Goal: Check status: Check status

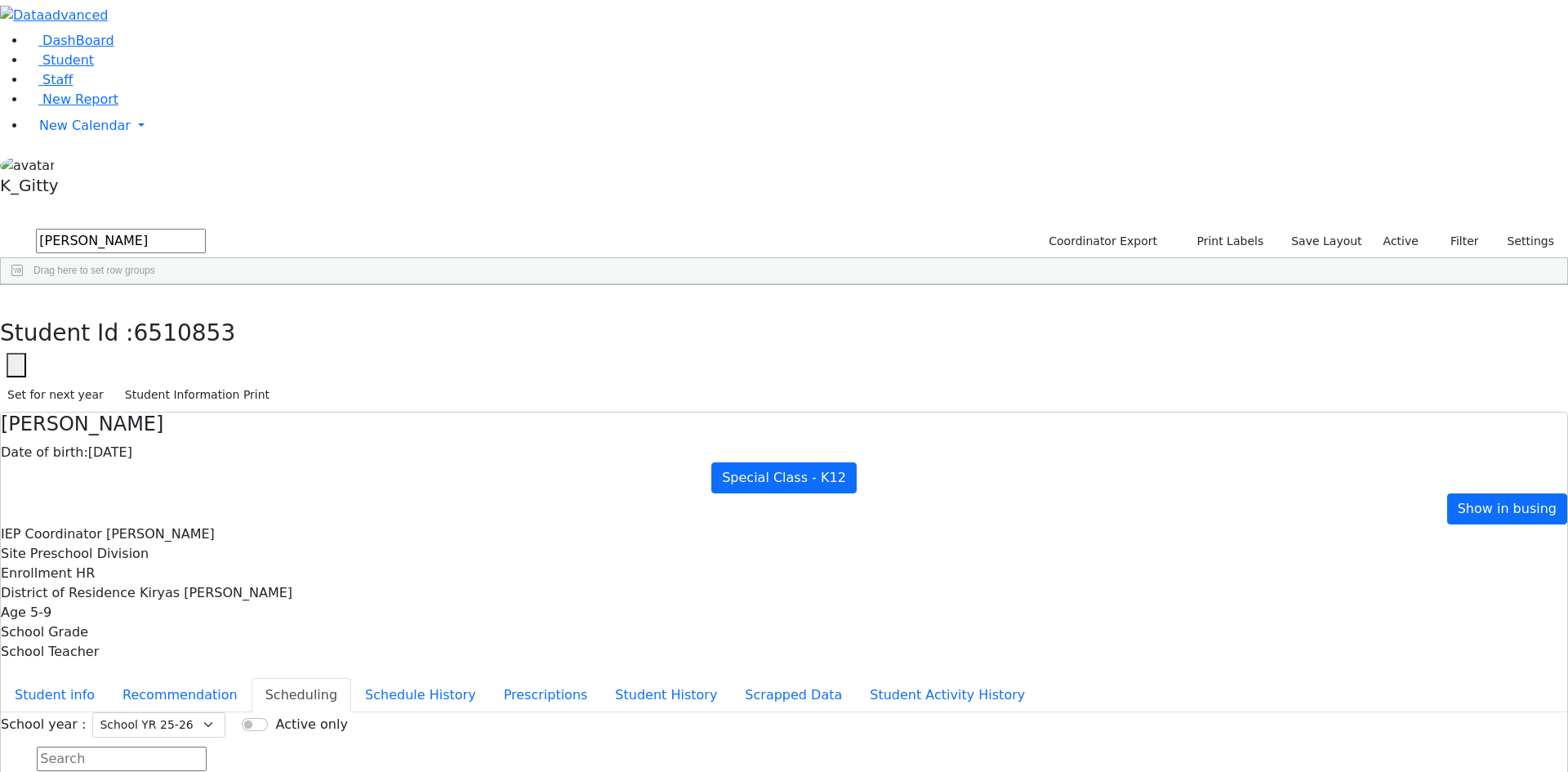
click at [300, 8] on div "DashBoard Student Staff New Report New Calendar Calendar K_Gitty" at bounding box center [784, 455] width 1568 height 909
click at [17, 297] on icon "button" at bounding box center [11, 302] width 9 height 10
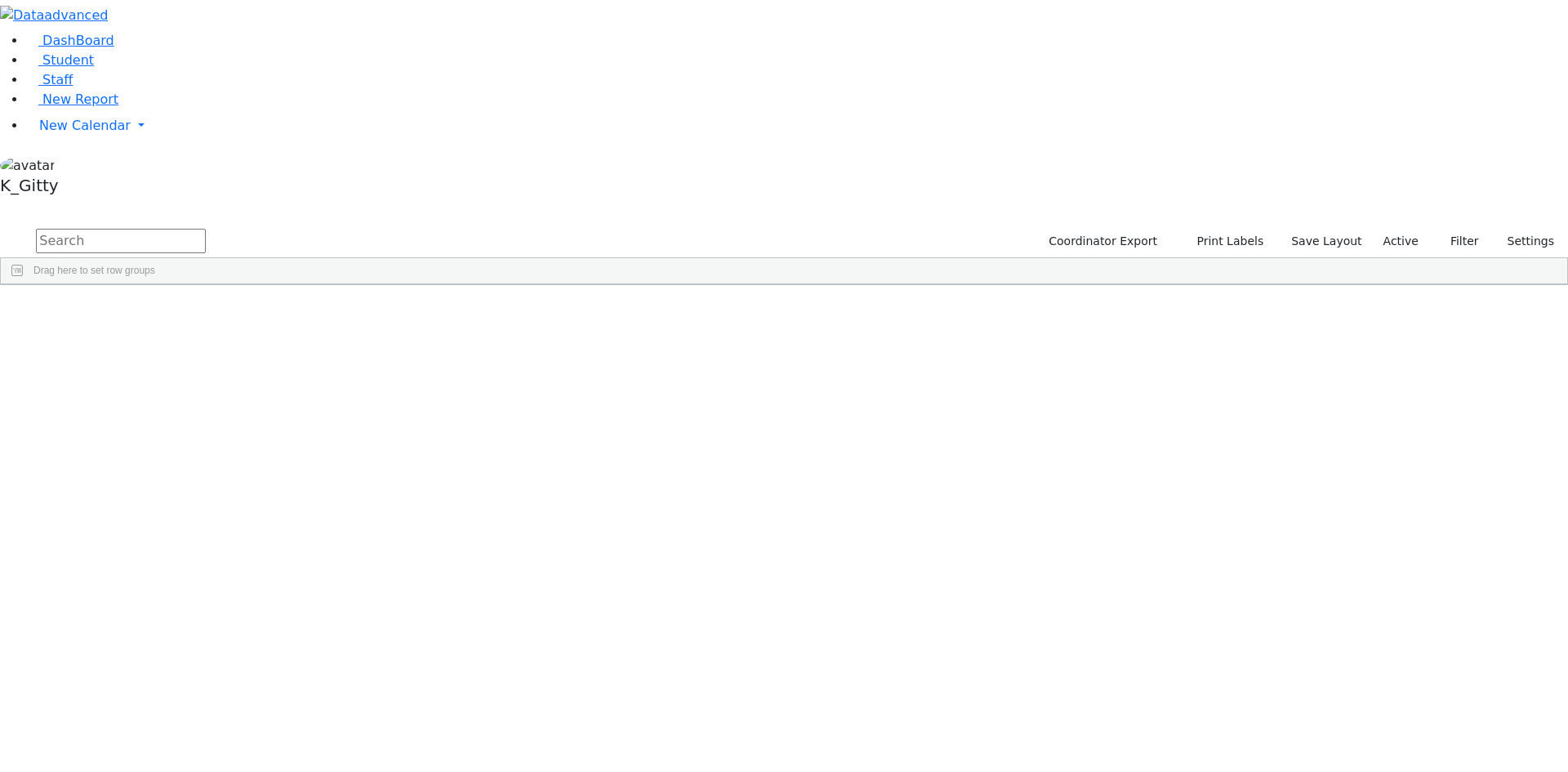
click at [206, 229] on input "text" at bounding box center [120, 241] width 170 height 25
click at [0, 226] on button "submit" at bounding box center [16, 241] width 32 height 31
click at [208, 311] on div "[PERSON_NAME]" at bounding box center [156, 323] width 103 height 23
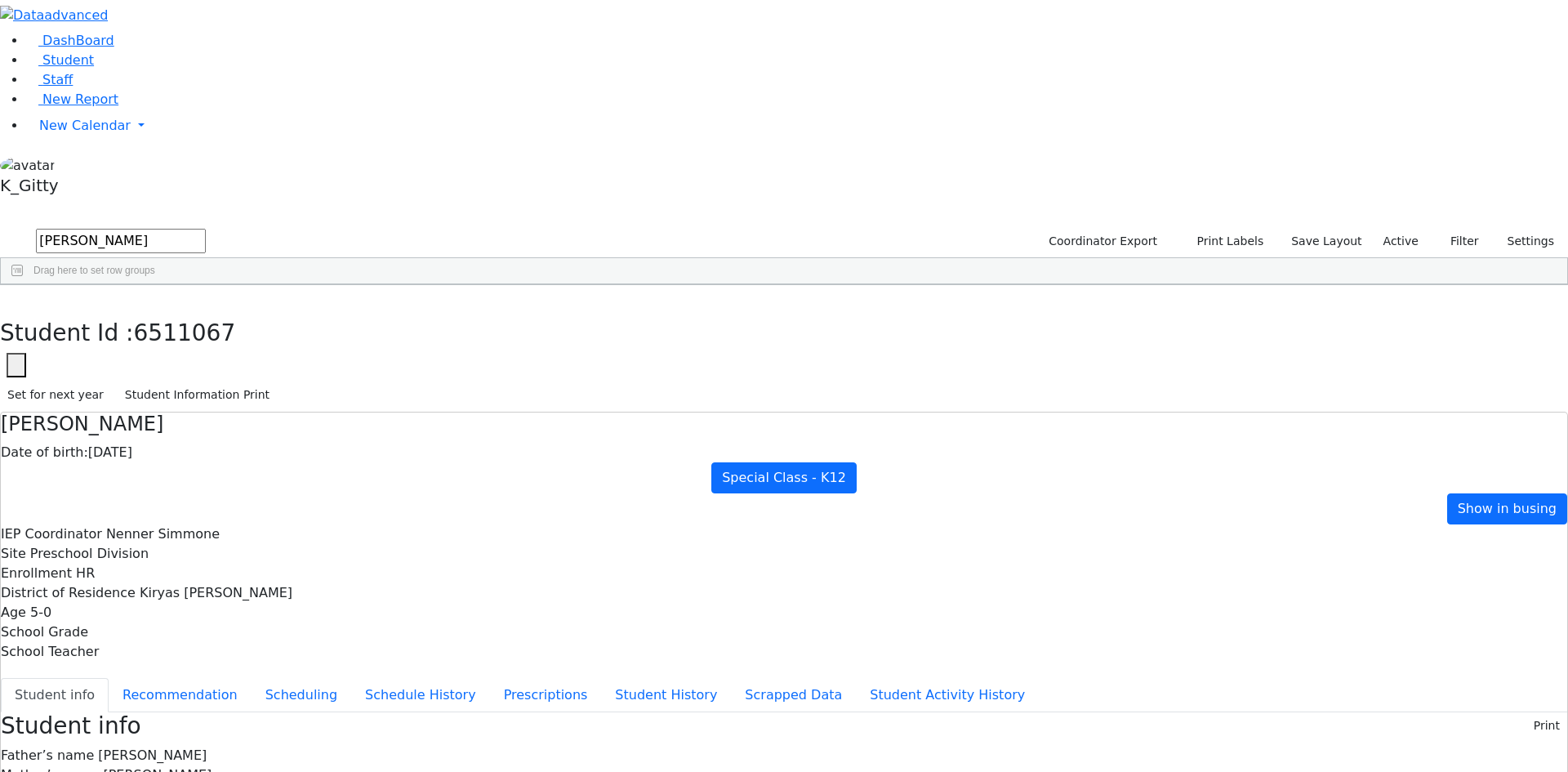
click at [24, 285] on button "button" at bounding box center [11, 302] width 24 height 34
drag, startPoint x: 291, startPoint y: 67, endPoint x: 151, endPoint y: 84, distance: 141.0
click at [0, 226] on button "submit" at bounding box center [16, 241] width 32 height 31
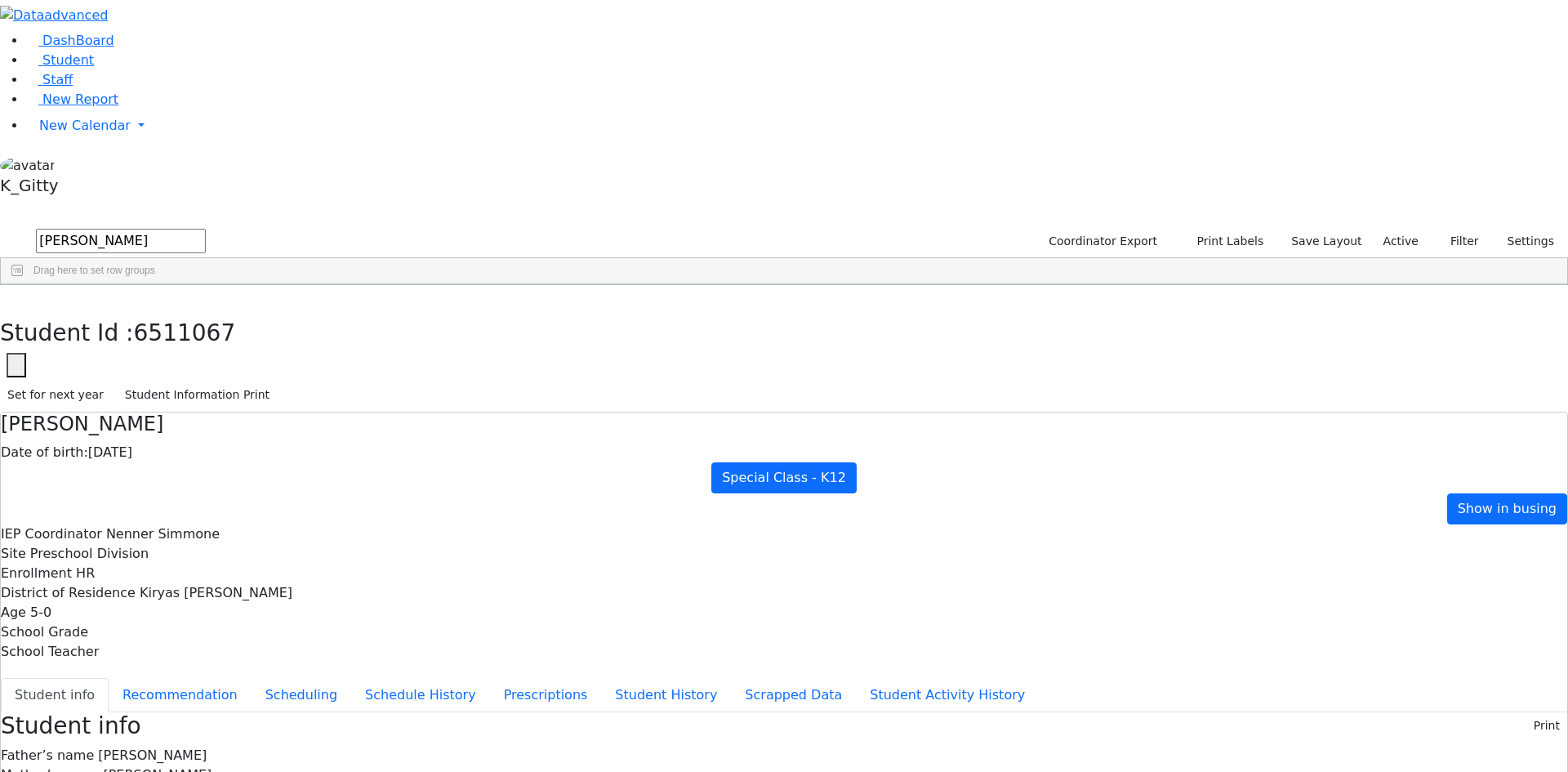
click at [208, 471] on div "Scher" at bounding box center [156, 483] width 103 height 23
click at [24, 285] on button "button" at bounding box center [11, 302] width 24 height 34
drag, startPoint x: 315, startPoint y: 59, endPoint x: 56, endPoint y: 40, distance: 259.7
click at [56, 40] on div "DashBoard Student Staff New Report New Calendar Calendar K_Gitty" at bounding box center [784, 748] width 1568 height 1497
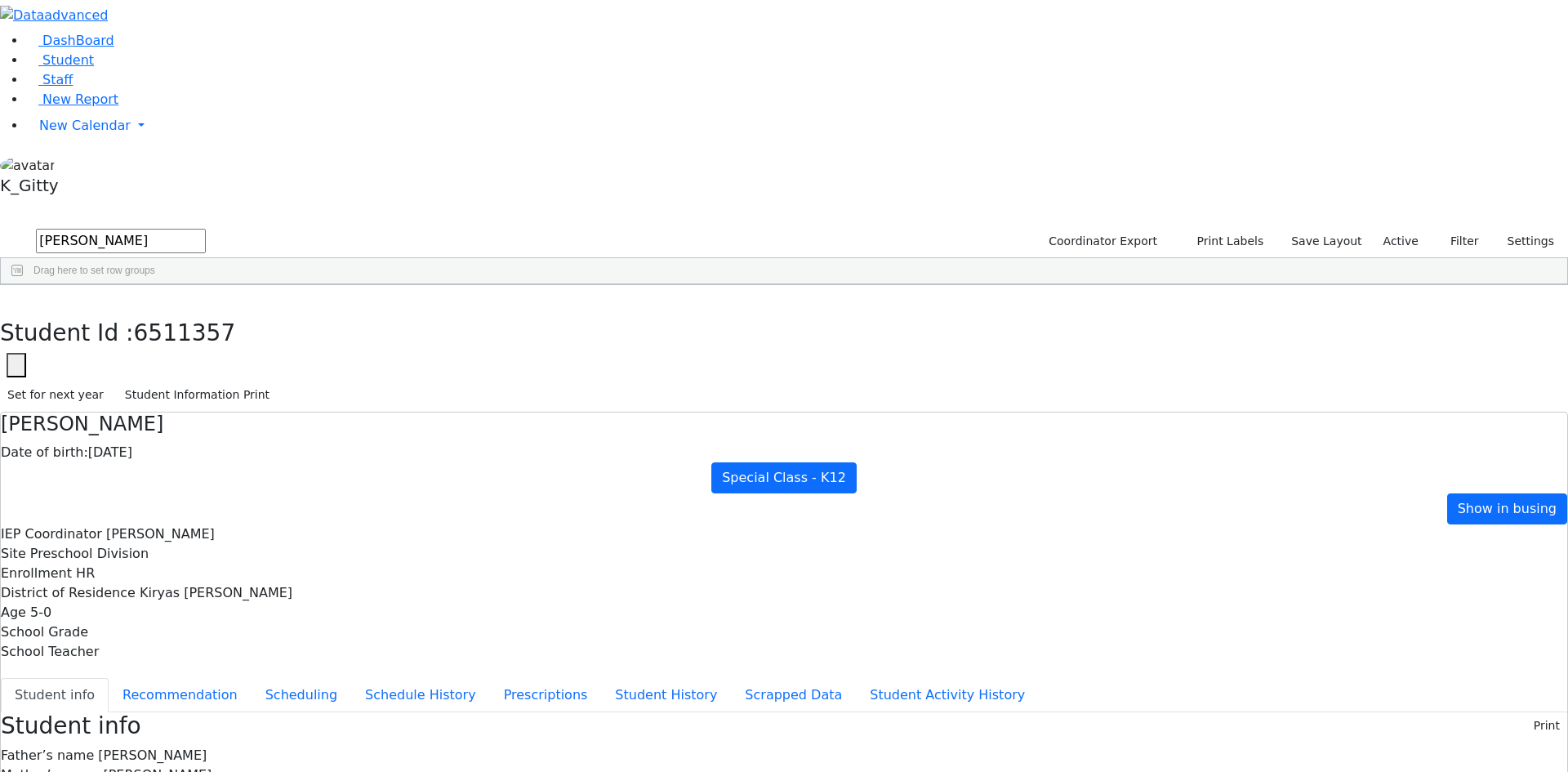
type input "[PERSON_NAME]"
click at [208, 311] on div "[PERSON_NAME]" at bounding box center [156, 323] width 103 height 23
drag, startPoint x: 244, startPoint y: 303, endPoint x: 244, endPoint y: 259, distance: 44.0
click at [244, 311] on div "6511067 [PERSON_NAME] [DATE] [PERSON_NAME] HR Special Class - K12 Kiryas [PERSO…" at bounding box center [775, 346] width 1549 height 69
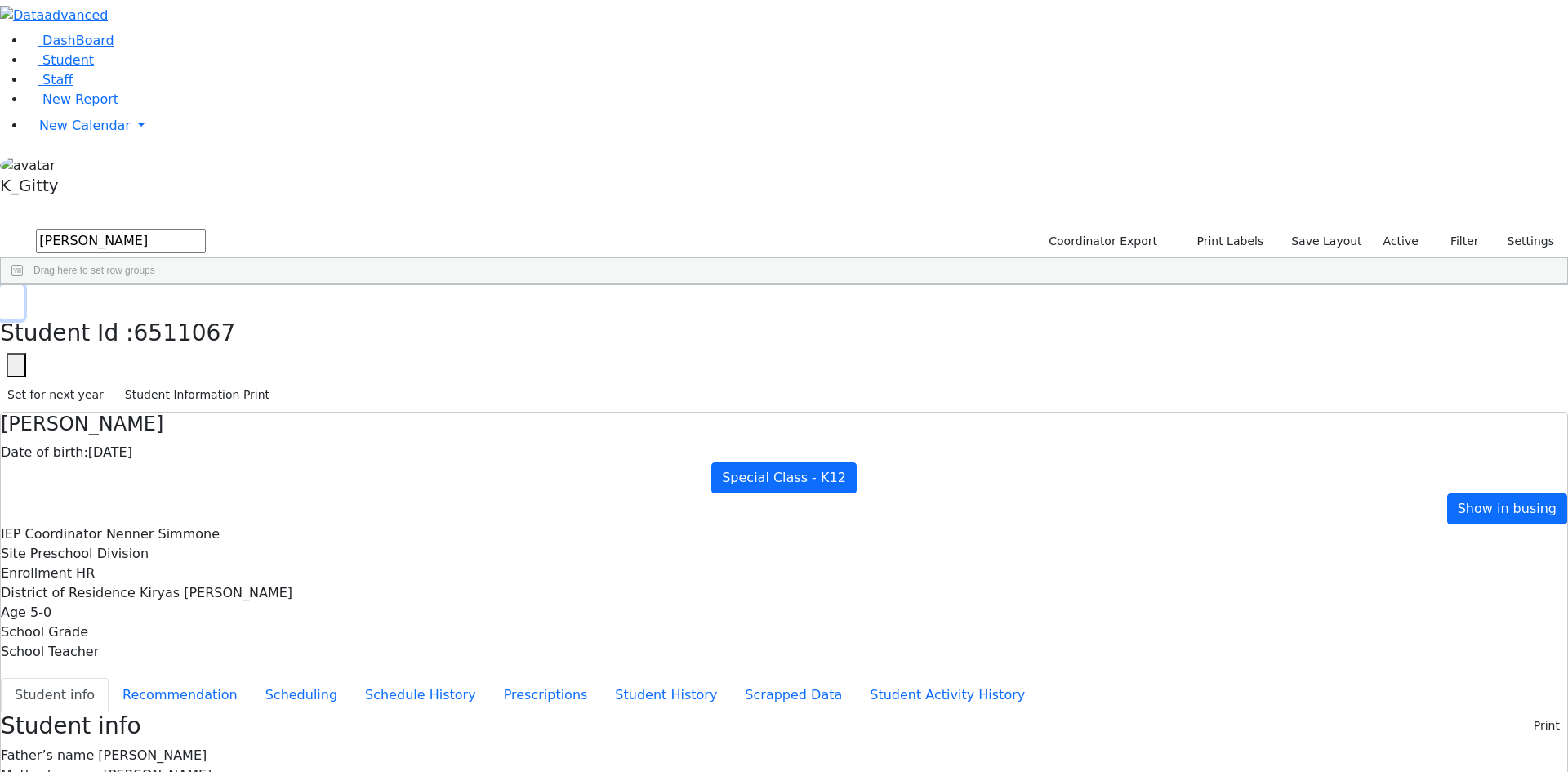
click at [17, 297] on icon "button" at bounding box center [11, 302] width 9 height 10
click at [368, 380] on div "6511067 [PERSON_NAME] [DATE] [PERSON_NAME] HR Special Class - K12 Kiryas [PERSO…" at bounding box center [775, 346] width 1549 height 69
